Goal: Check status: Check status

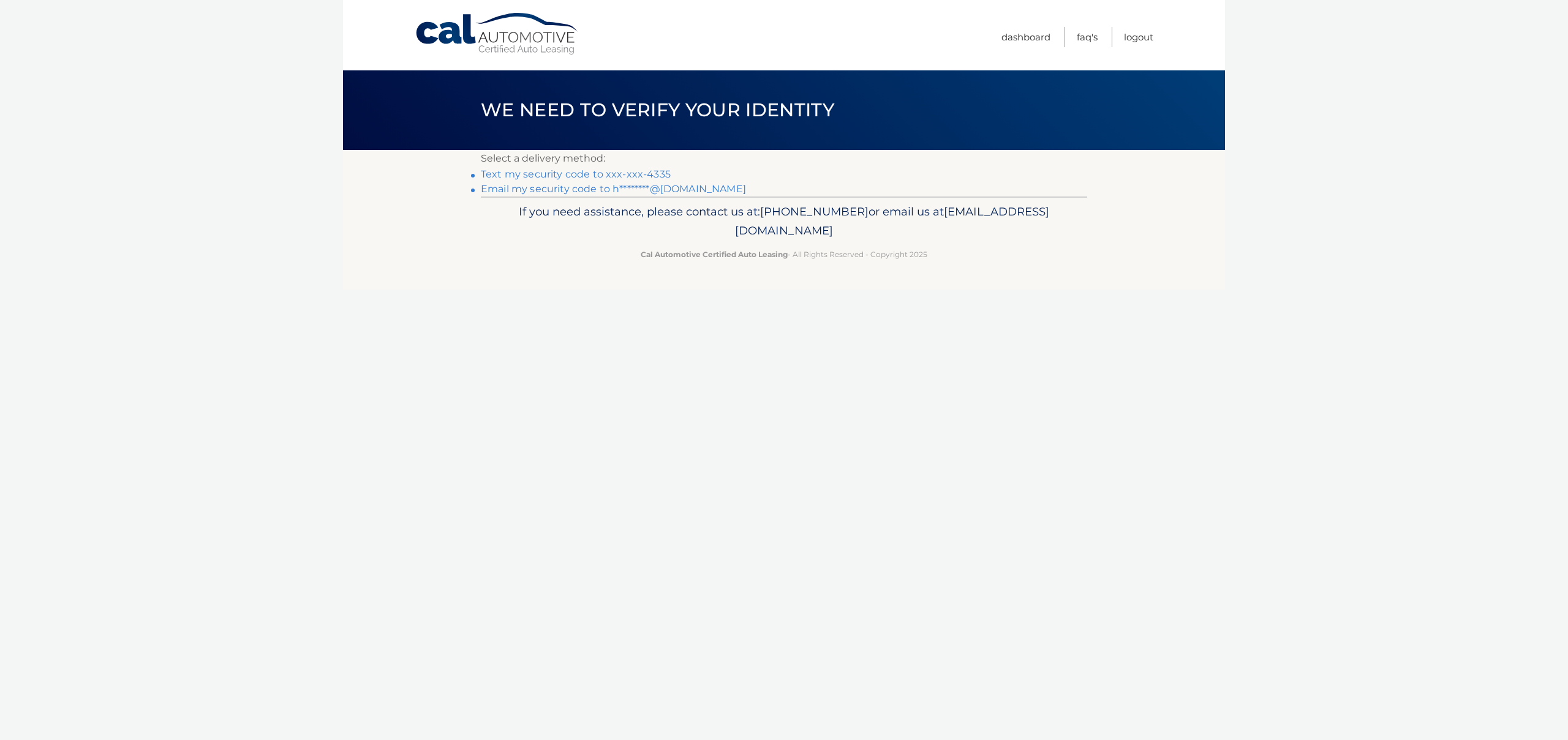
click at [602, 174] on link "Text my security code to xxx-xxx-4335" at bounding box center [576, 174] width 190 height 12
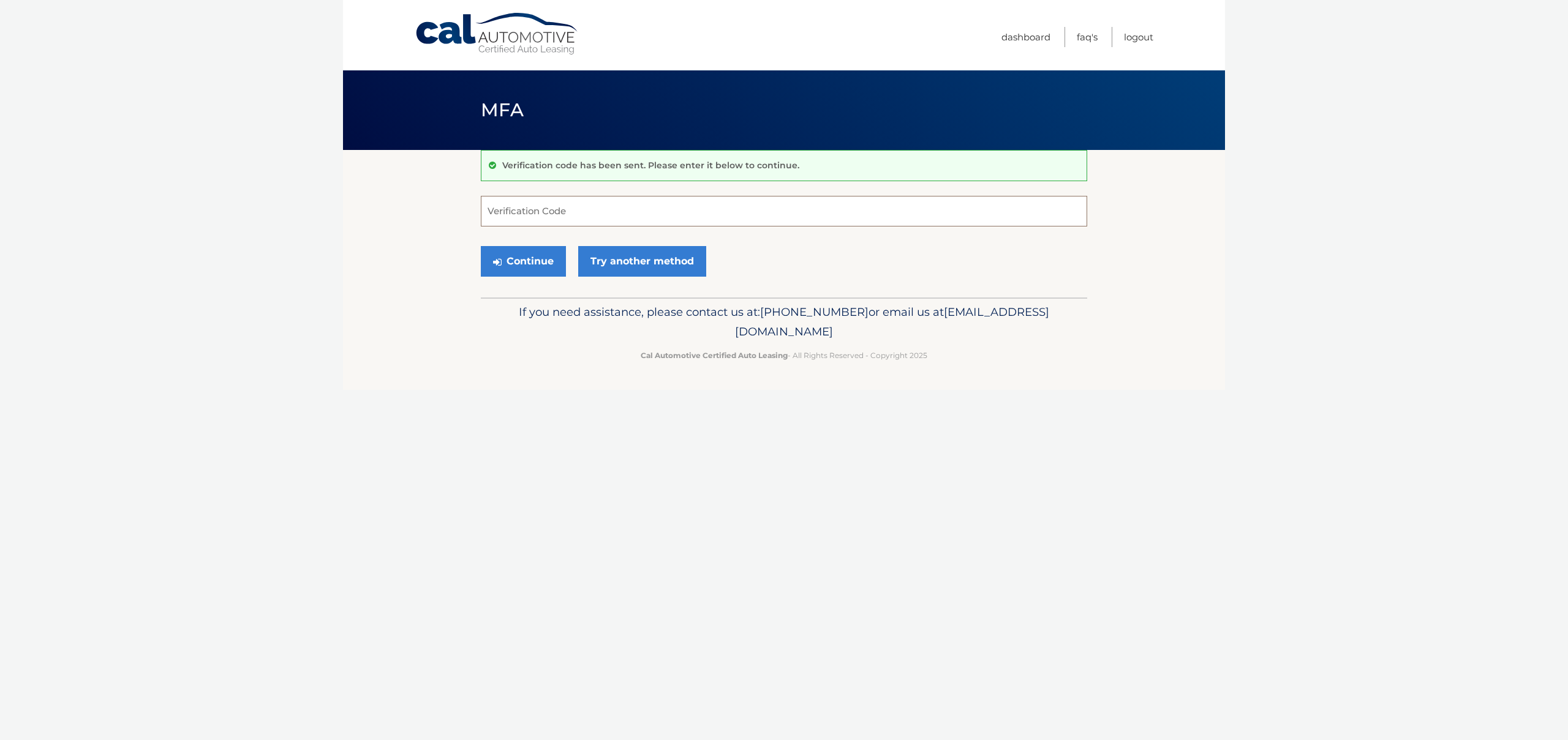
click at [574, 206] on input "Verification Code" at bounding box center [784, 211] width 607 height 30
type input "878476"
click at [536, 262] on button "Continue" at bounding box center [523, 261] width 86 height 30
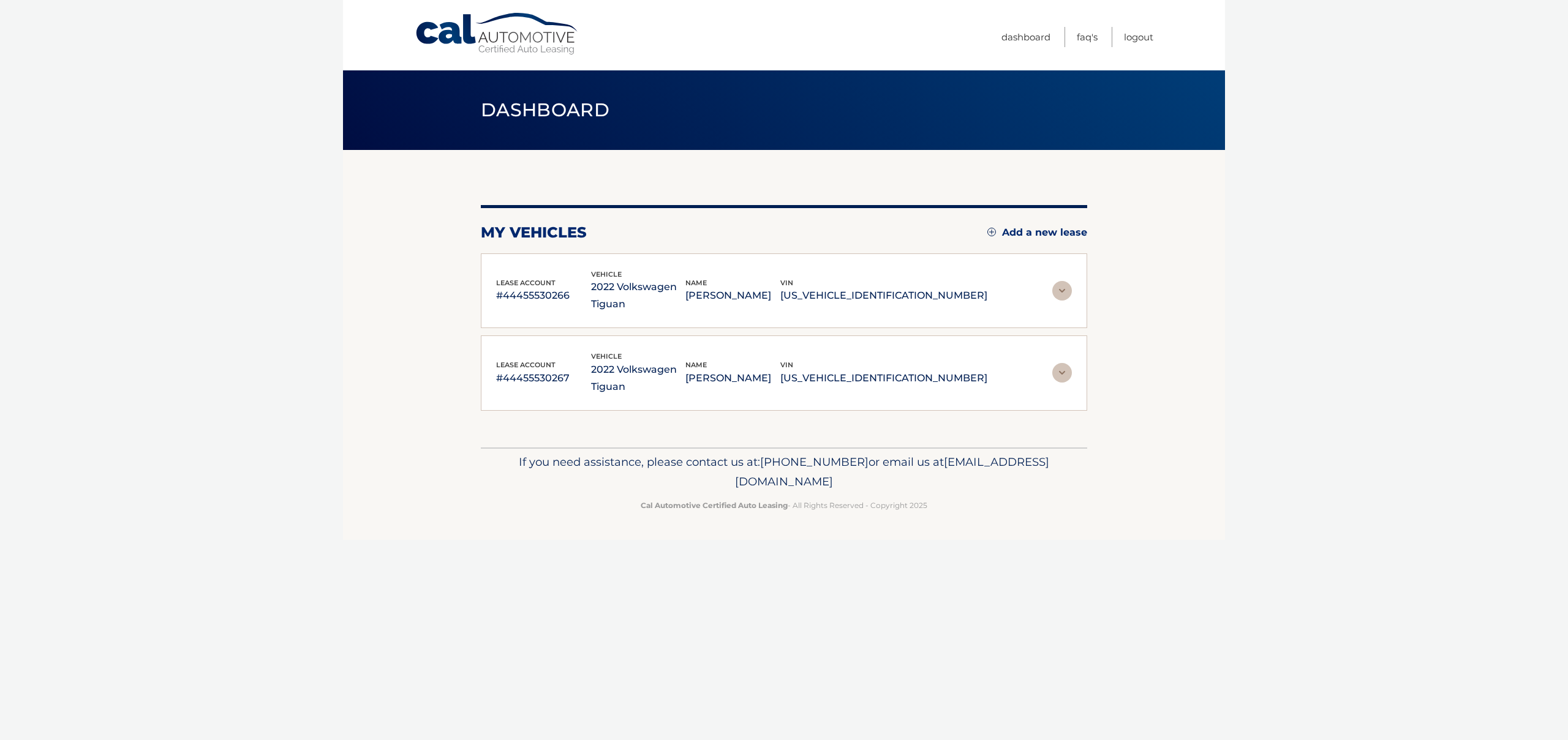
click at [1067, 287] on img at bounding box center [1062, 291] width 20 height 20
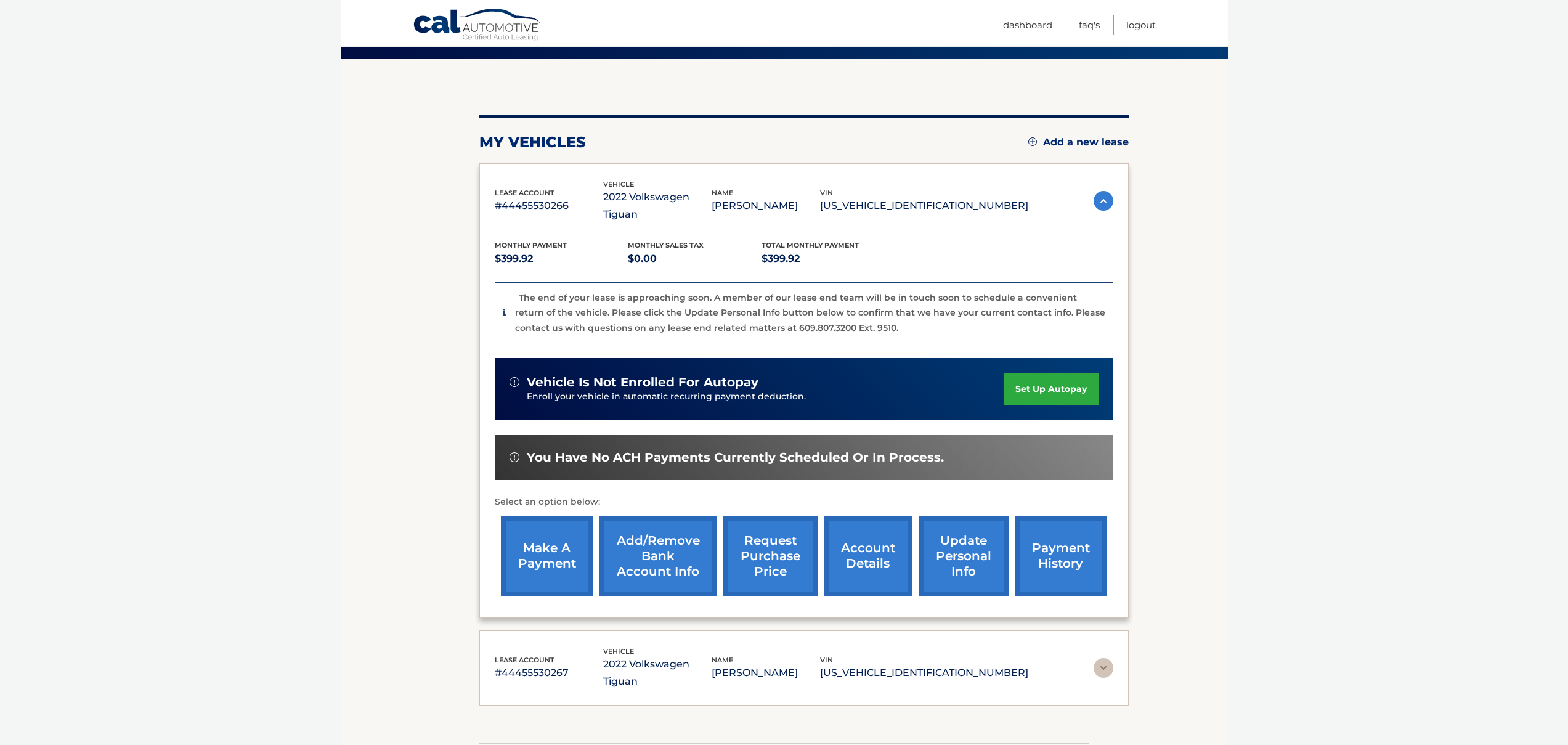
scroll to position [147, 0]
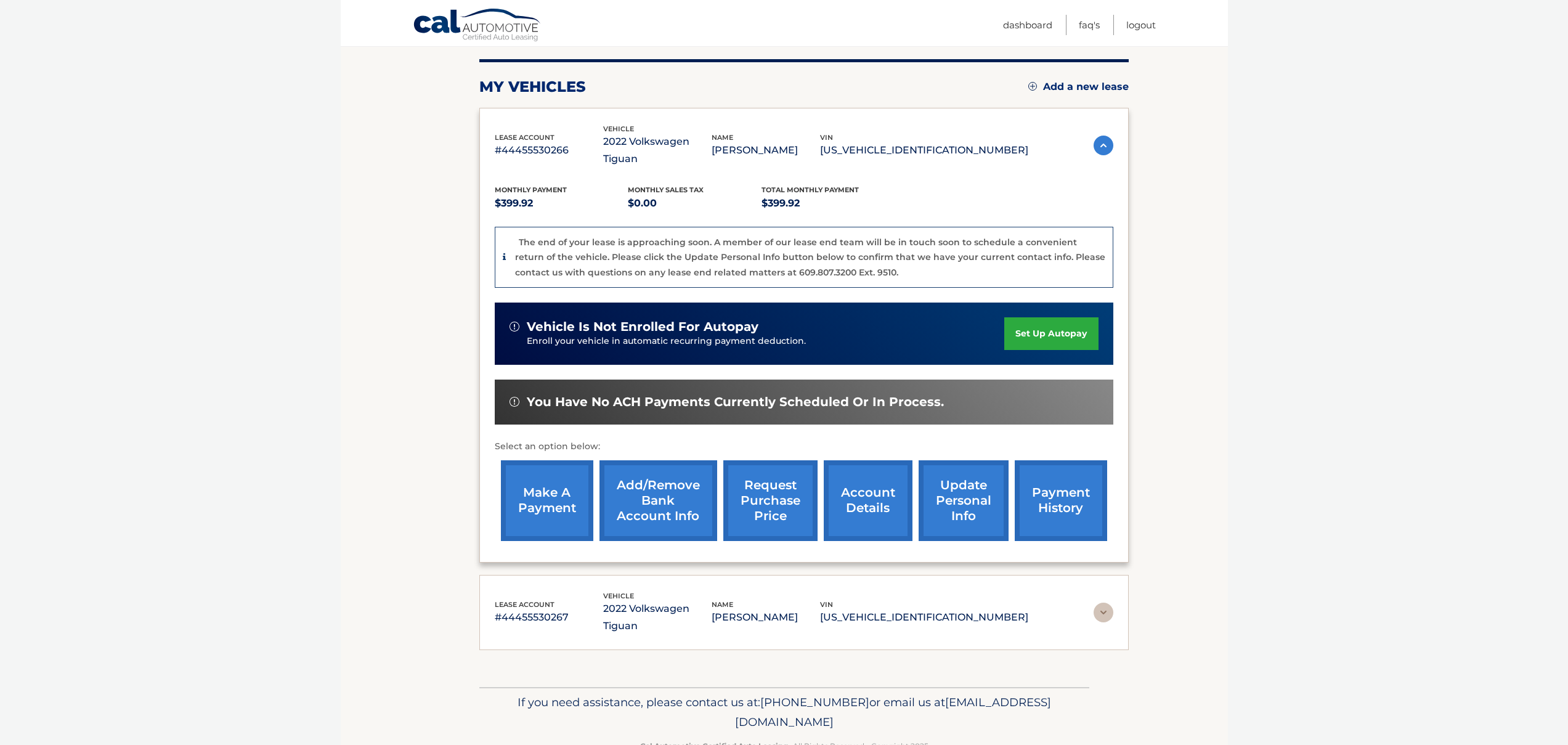
click at [1086, 475] on link "payment history" at bounding box center [1061, 500] width 92 height 80
click at [869, 482] on link "account details" at bounding box center [868, 500] width 88 height 80
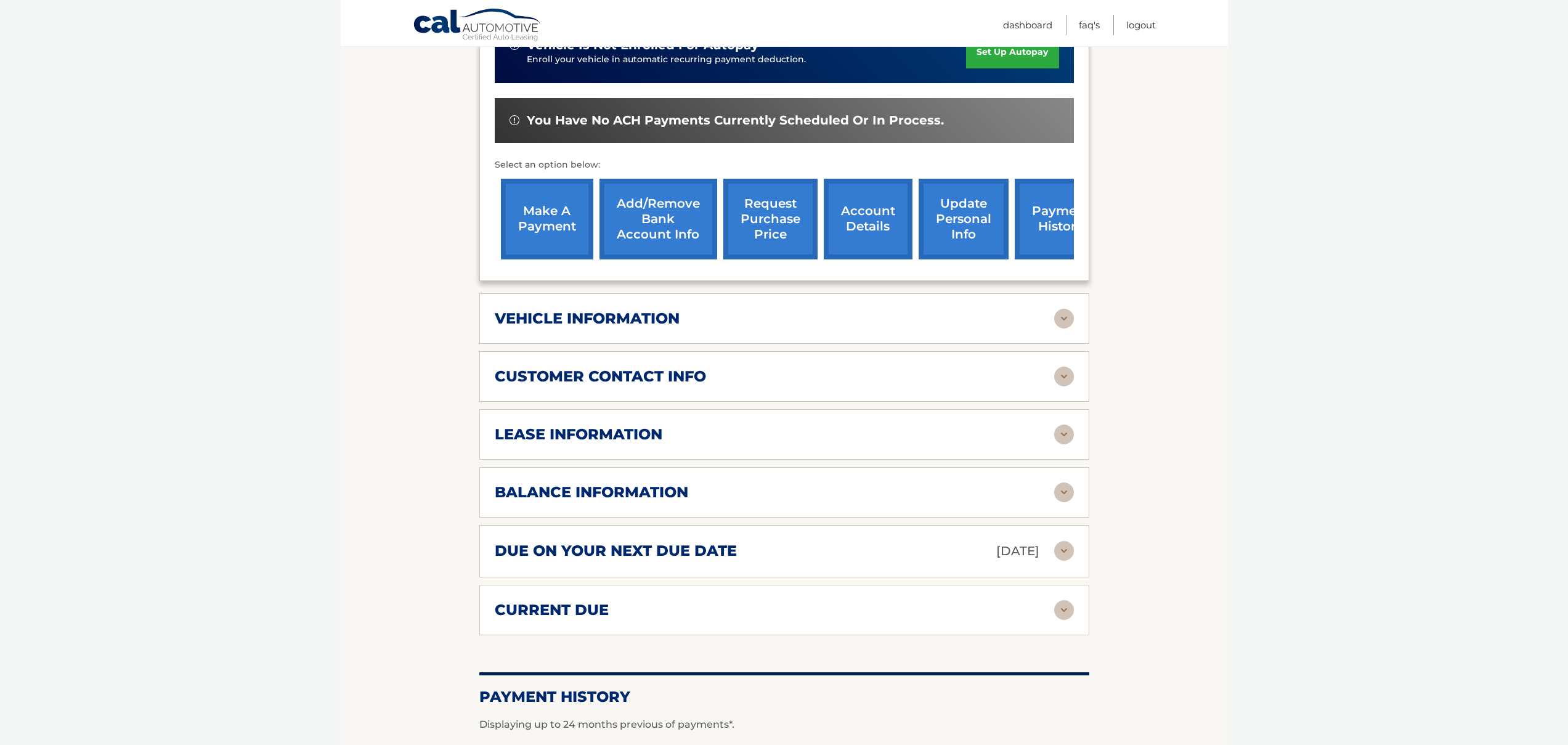
scroll to position [437, 0]
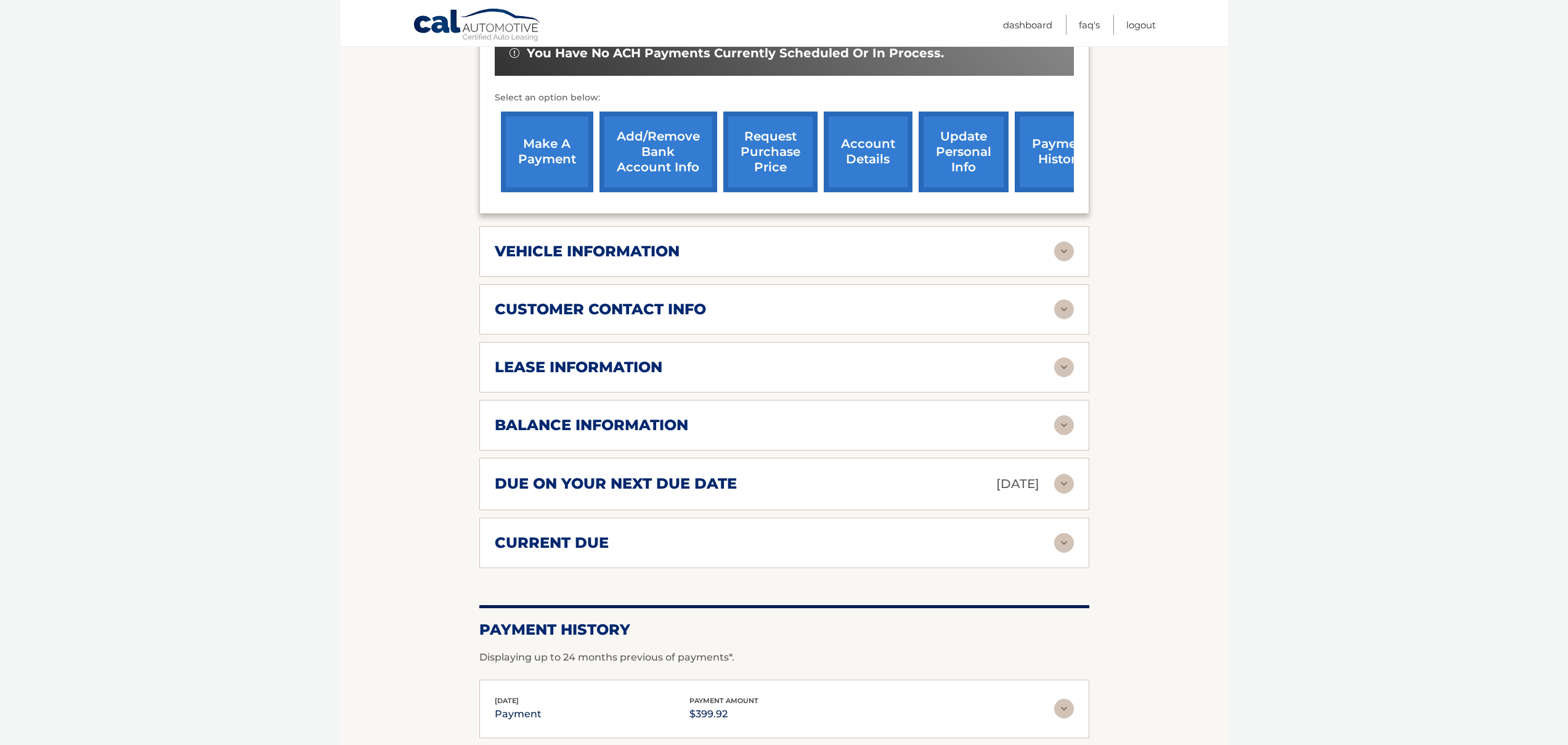
click at [1065, 246] on img at bounding box center [1064, 251] width 20 height 20
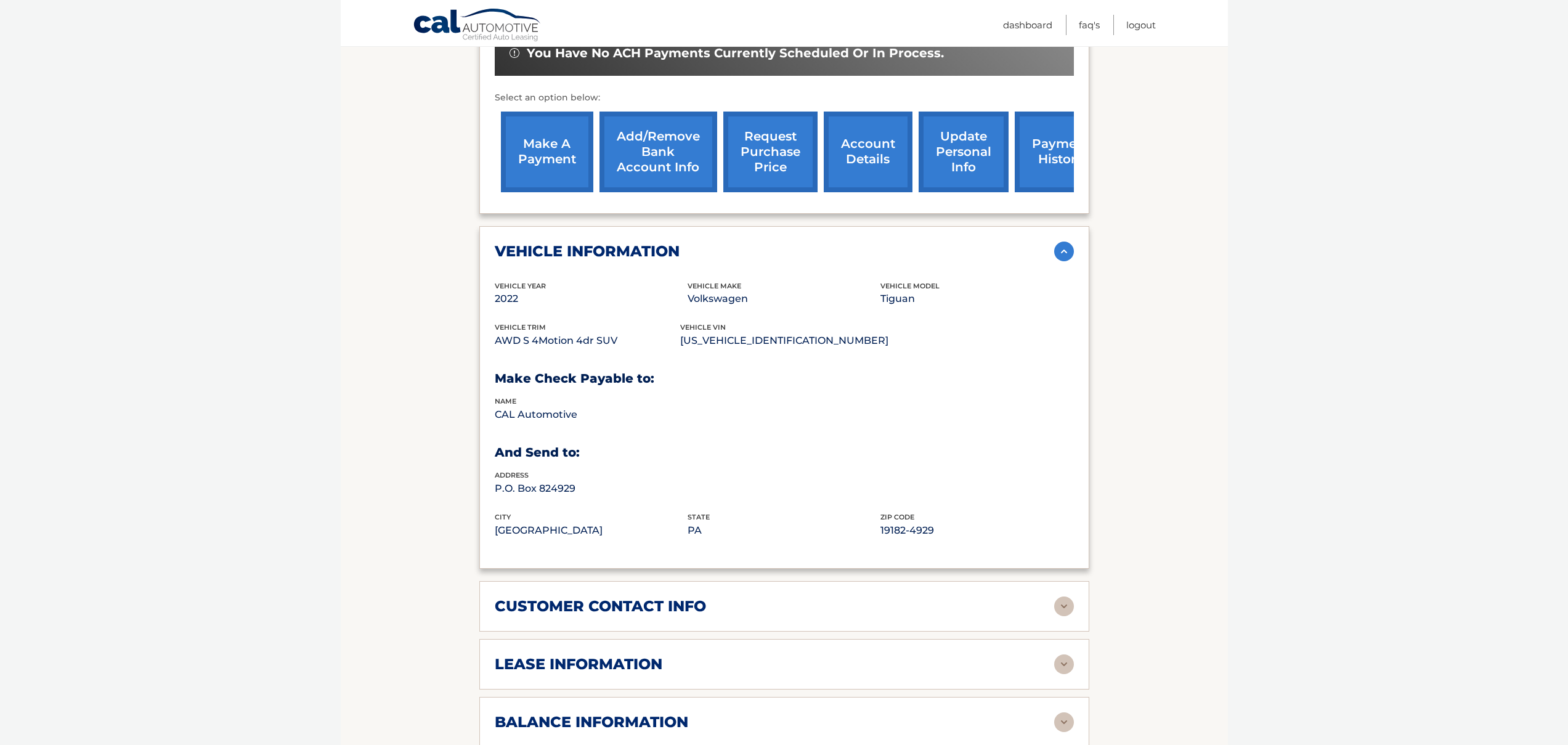
click at [1063, 603] on img at bounding box center [1064, 607] width 20 height 20
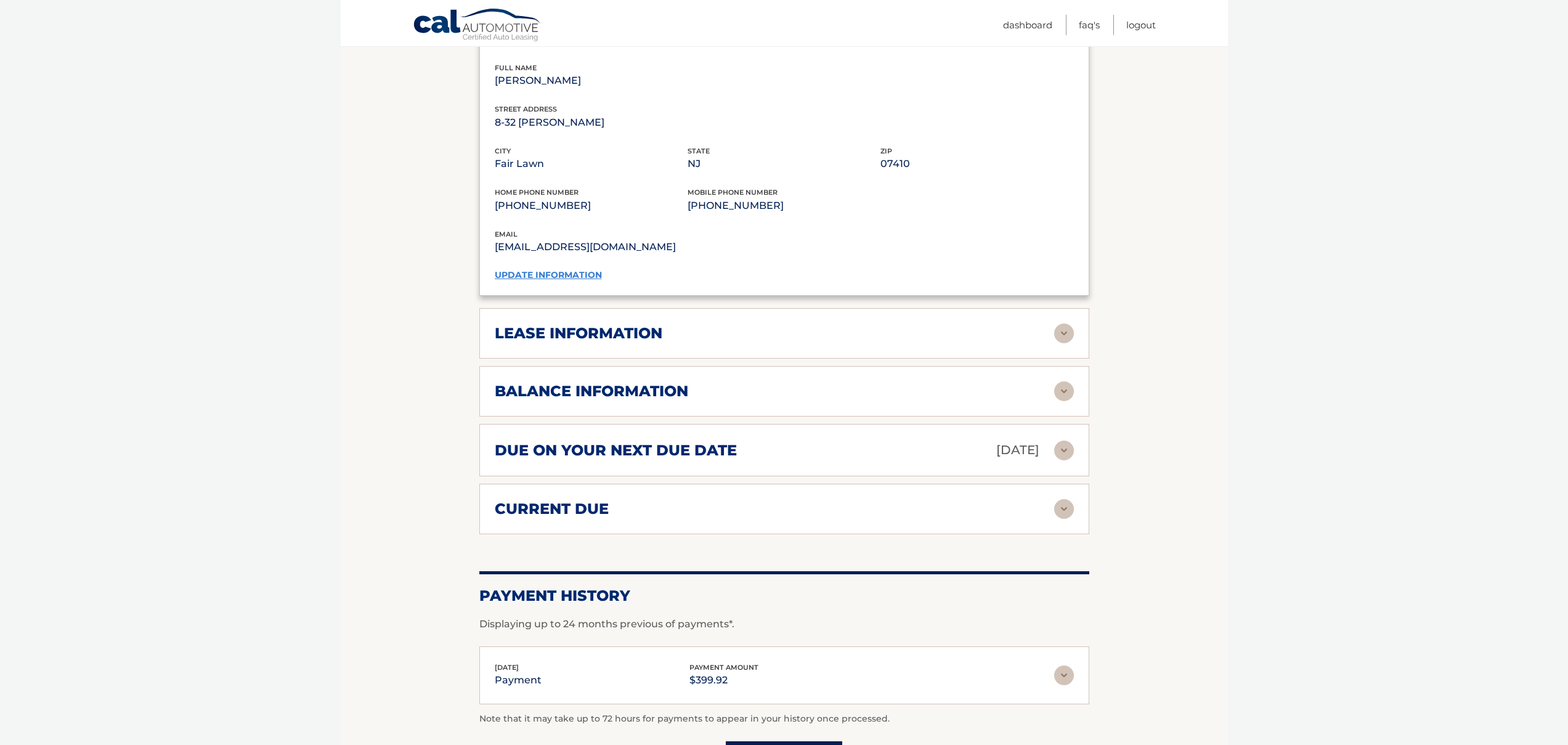
scroll to position [1041, 0]
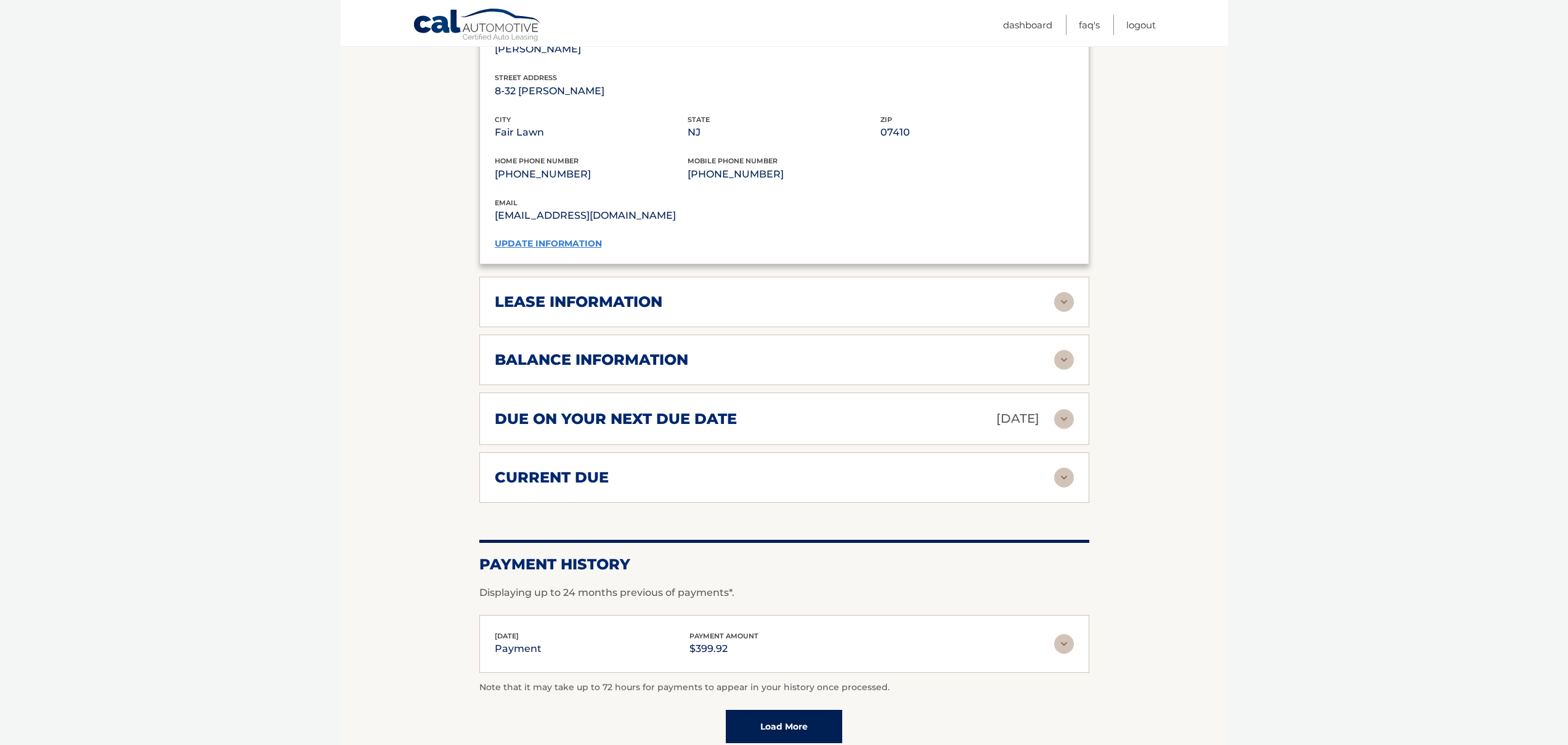
click at [1066, 357] on img at bounding box center [1064, 360] width 20 height 20
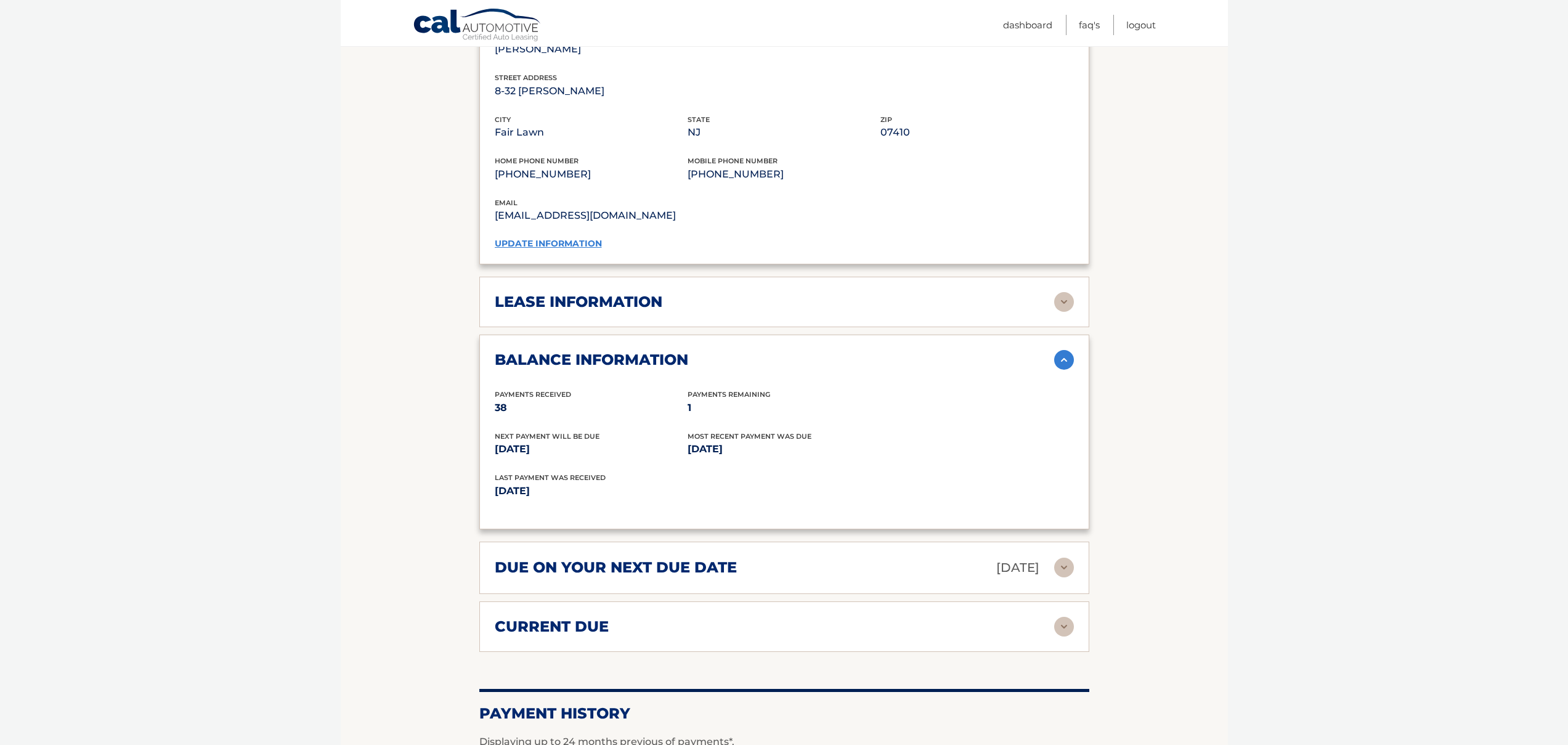
click at [1060, 299] on img at bounding box center [1064, 302] width 20 height 20
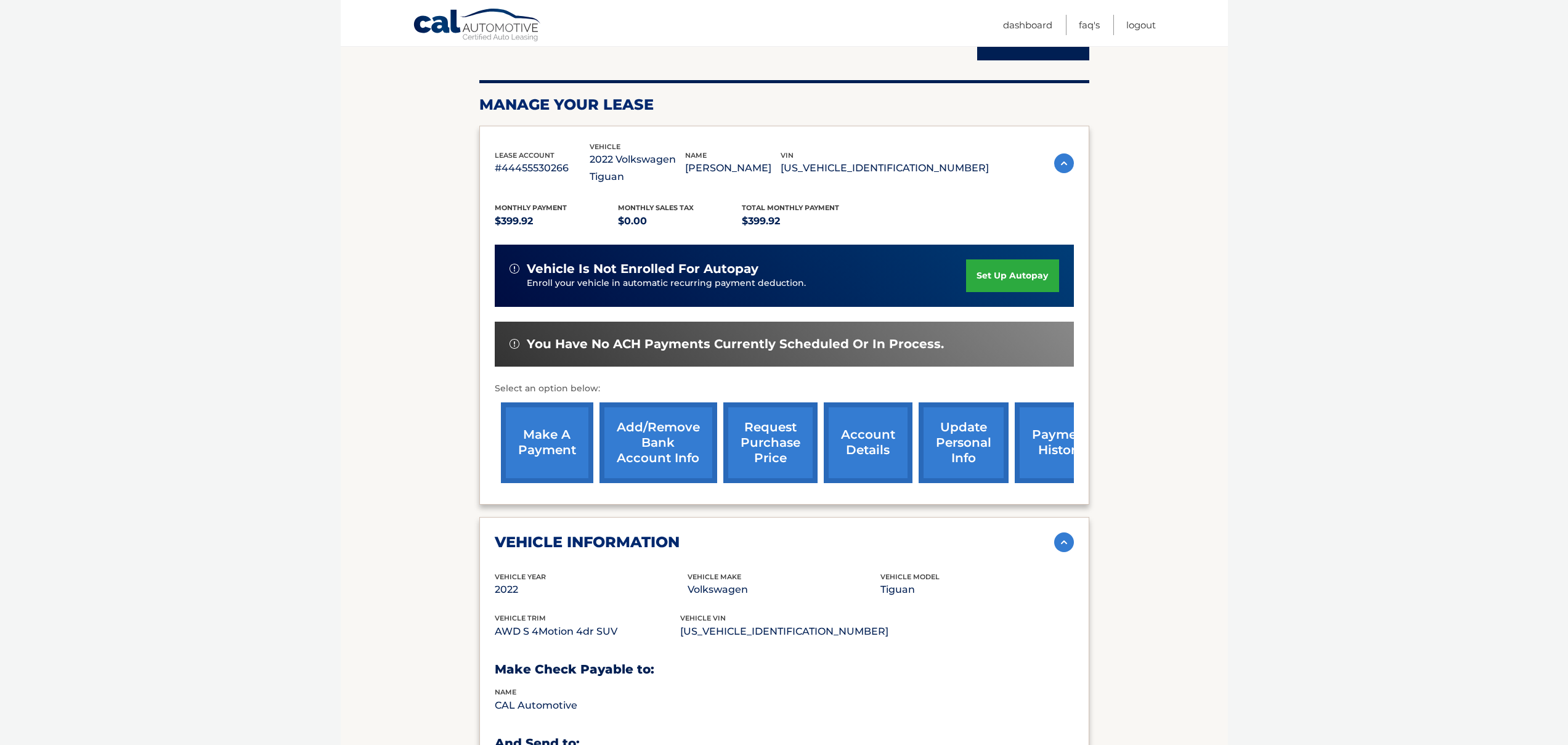
scroll to position [157, 0]
